Goal: Find specific page/section: Find specific page/section

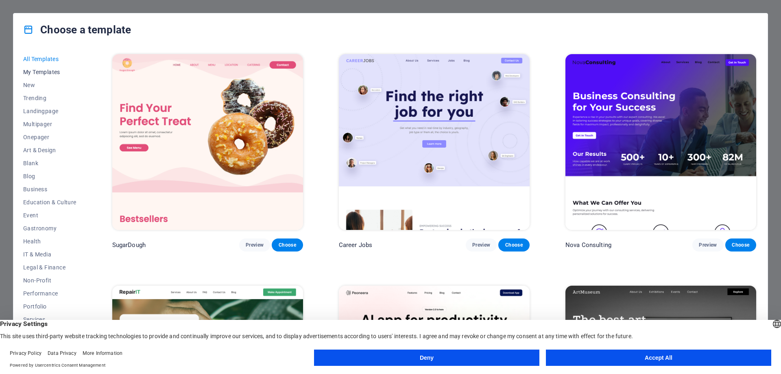
click at [37, 74] on span "My Templates" at bounding box center [49, 72] width 53 height 7
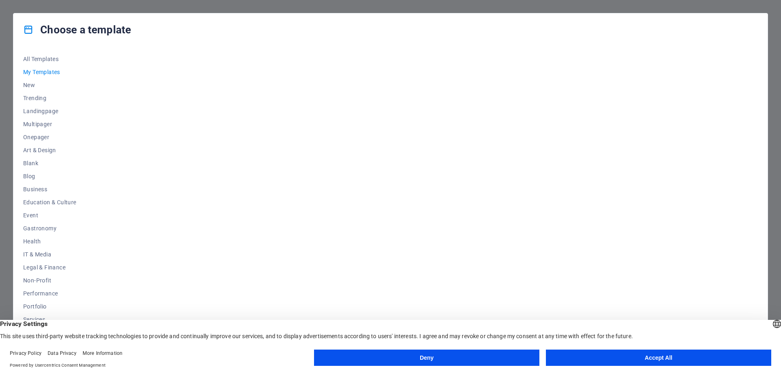
click at [671, 357] on button "Accept All" at bounding box center [658, 358] width 225 height 16
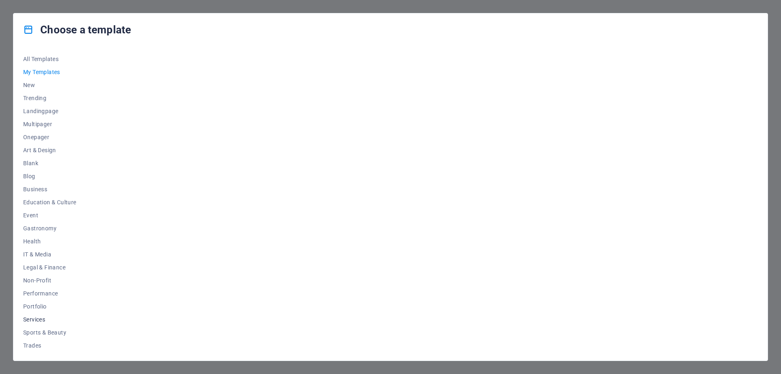
click at [30, 319] on span "Services" at bounding box center [49, 319] width 53 height 7
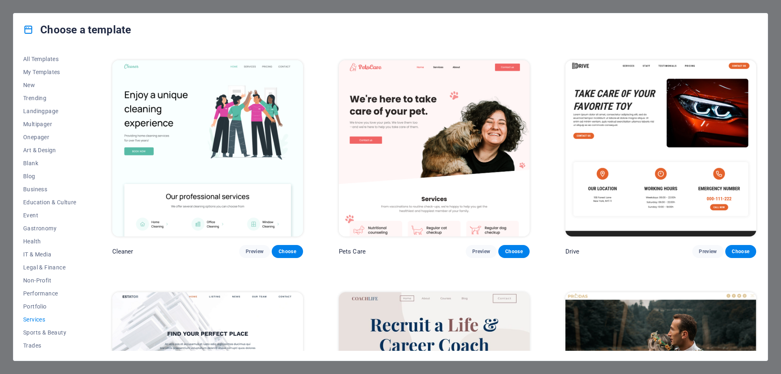
scroll to position [172, 0]
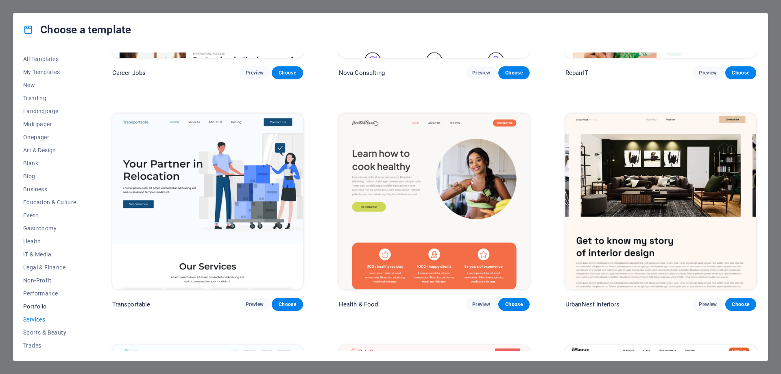
click at [30, 308] on span "Portfolio" at bounding box center [49, 306] width 53 height 7
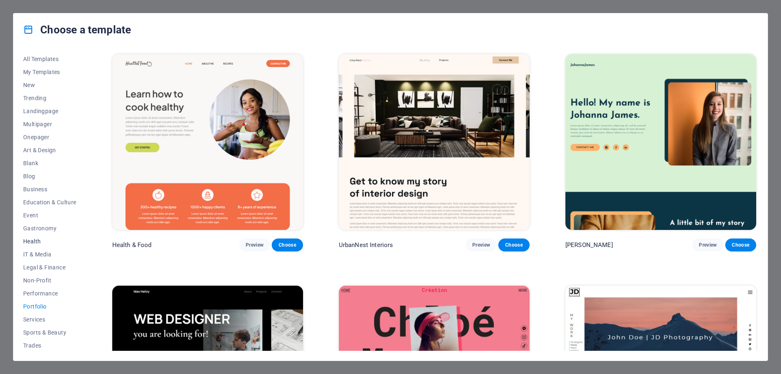
scroll to position [27, 0]
click at [31, 319] on span "Trades" at bounding box center [49, 318] width 53 height 7
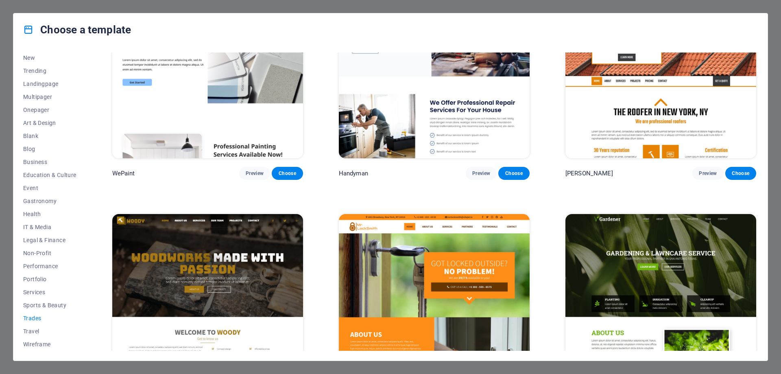
scroll to position [0, 0]
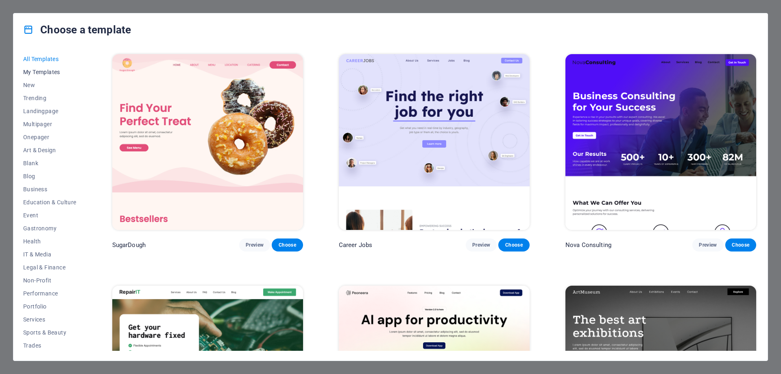
click at [42, 70] on span "My Templates" at bounding box center [49, 72] width 53 height 7
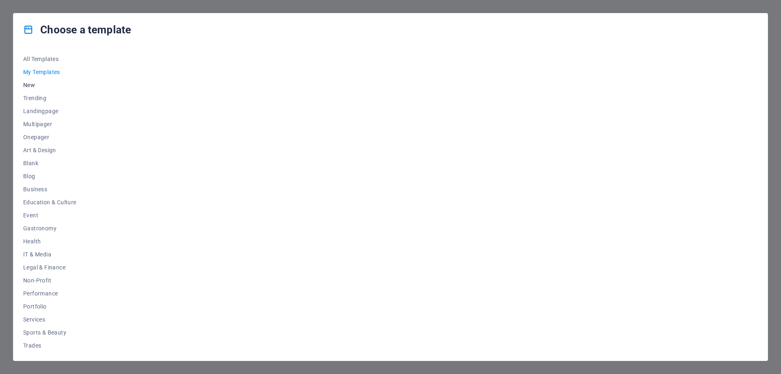
click at [31, 85] on span "New" at bounding box center [49, 85] width 53 height 7
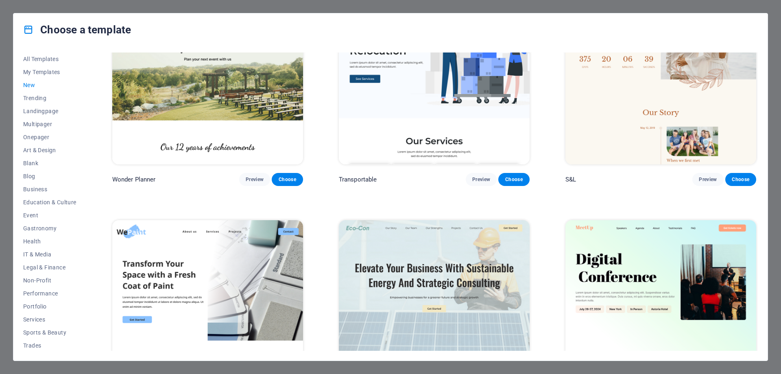
scroll to position [448, 0]
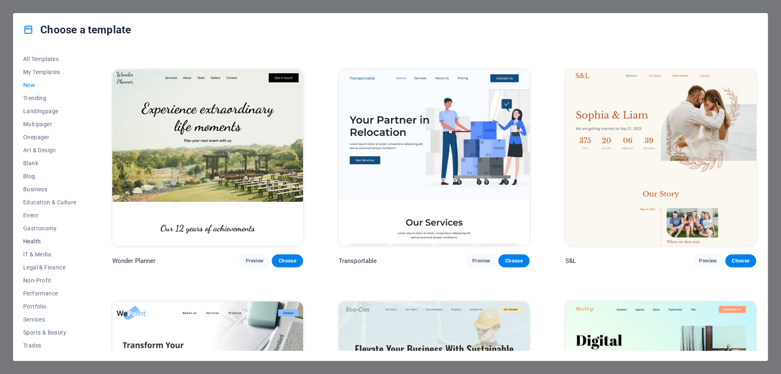
click at [31, 242] on span "Health" at bounding box center [49, 241] width 53 height 7
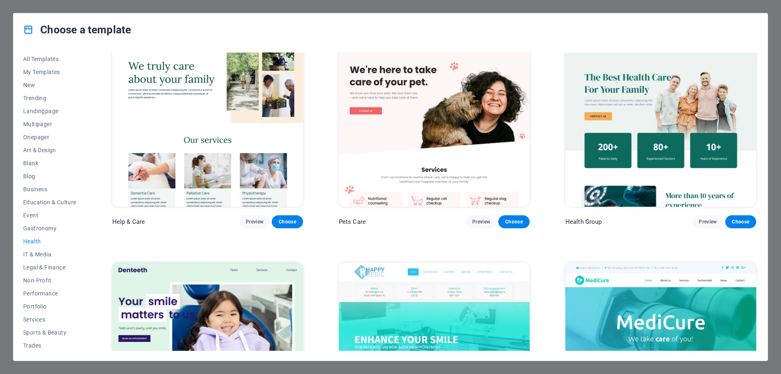
scroll to position [0, 0]
